Goal: Task Accomplishment & Management: Use online tool/utility

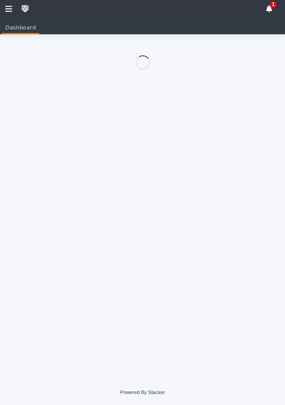
scroll to position [12, 0]
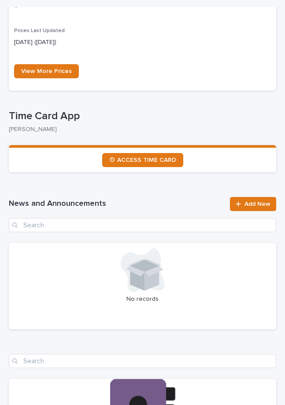
scroll to position [712, 0]
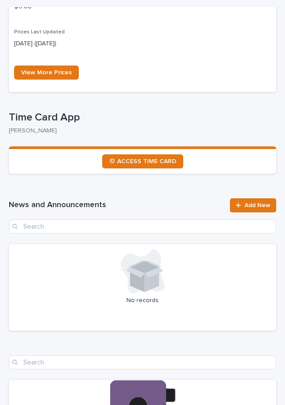
click at [158, 158] on span "⏲ ACCESS TIME CARD" at bounding box center [142, 161] width 67 height 6
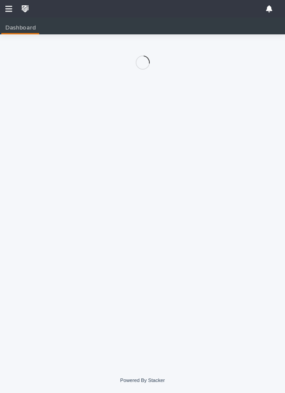
scroll to position [18, 0]
